Goal: Ask a question

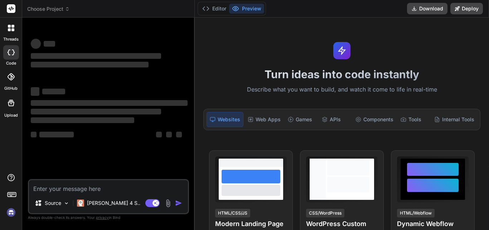
type textarea "x"
type textarea "h"
type textarea "x"
type textarea "hi"
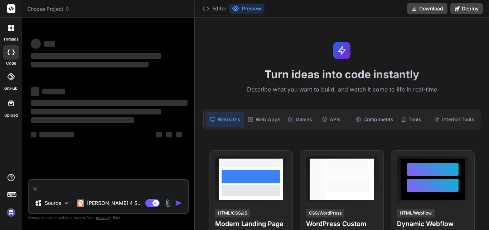
type textarea "x"
type textarea "hi"
type textarea "x"
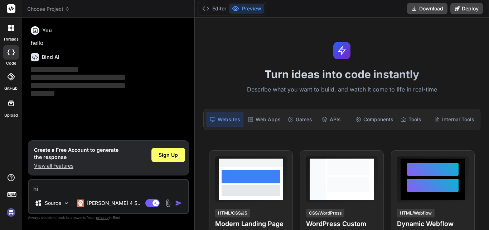
click at [11, 8] on rect at bounding box center [11, 8] width 9 height 9
